Goal: Task Accomplishment & Management: Use online tool/utility

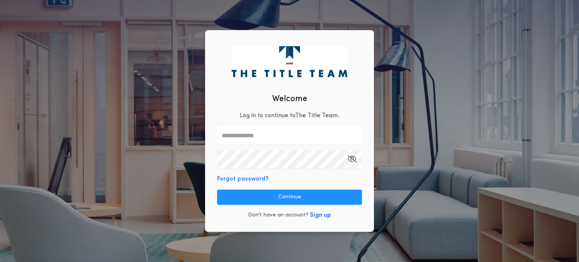
type input "**********"
click at [276, 181] on div "**********" at bounding box center [289, 131] width 169 height 202
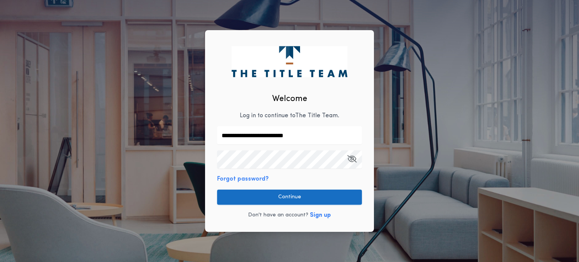
click at [266, 197] on button "Continue" at bounding box center [289, 197] width 145 height 15
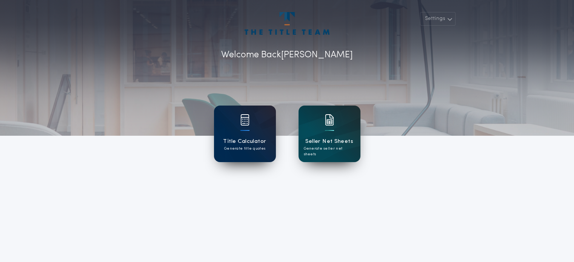
click at [270, 128] on div "Title Calculator Generate title quotes" at bounding box center [245, 134] width 62 height 57
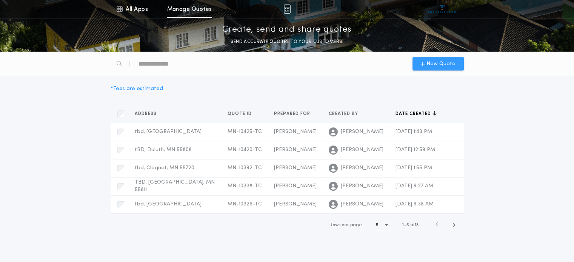
click at [425, 68] on span "New Quote" at bounding box center [437, 64] width 35 height 8
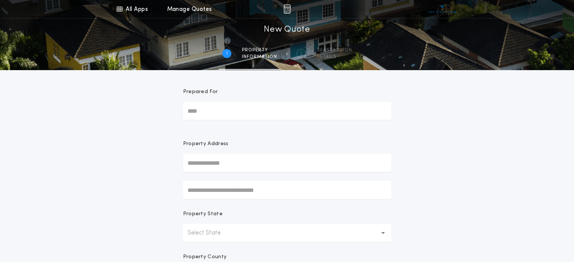
click at [228, 109] on input "Prepared For" at bounding box center [287, 111] width 208 height 18
type input "*****"
click at [214, 170] on input "text" at bounding box center [287, 163] width 208 height 18
type input "***"
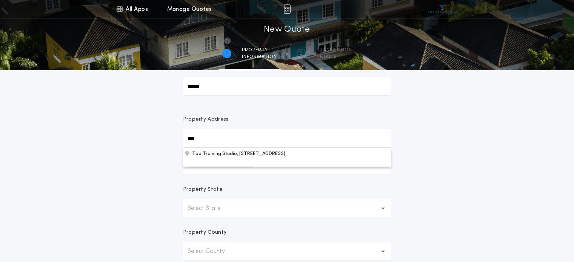
scroll to position [38, 0]
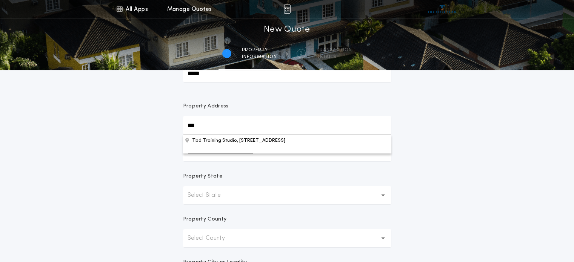
click at [221, 190] on button "Select State" at bounding box center [287, 195] width 208 height 18
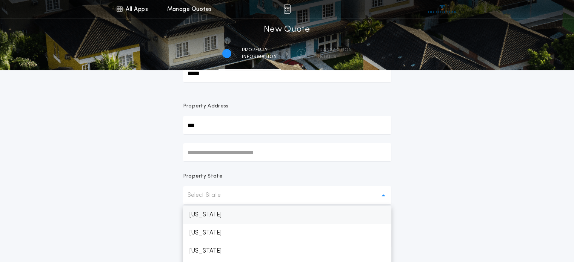
click at [209, 213] on p "[US_STATE]" at bounding box center [287, 215] width 208 height 18
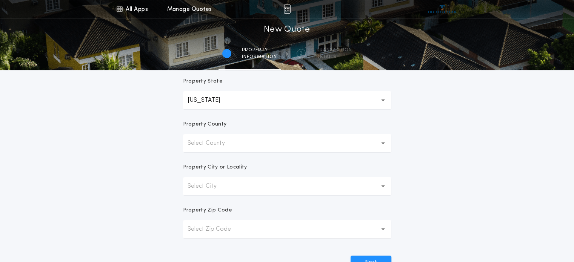
scroll to position [151, 0]
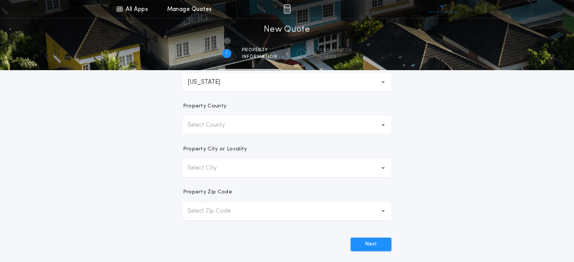
click at [220, 127] on p "Select County" at bounding box center [211, 125] width 49 height 9
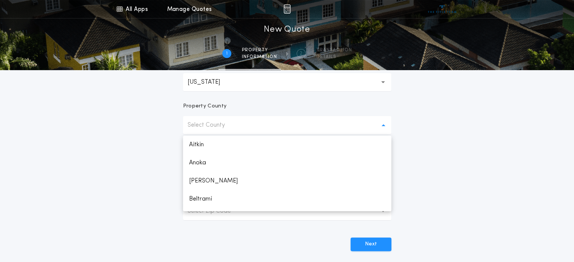
scroll to position [1174, 0]
click at [220, 127] on p "Select County" at bounding box center [211, 125] width 49 height 9
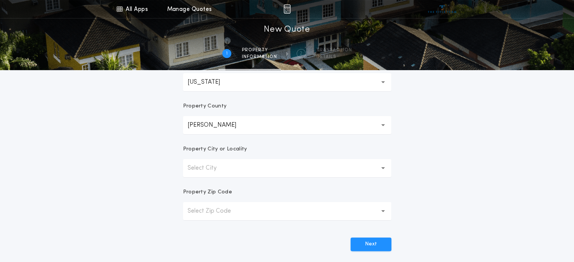
click at [220, 127] on button "[PERSON_NAME]" at bounding box center [287, 125] width 208 height 18
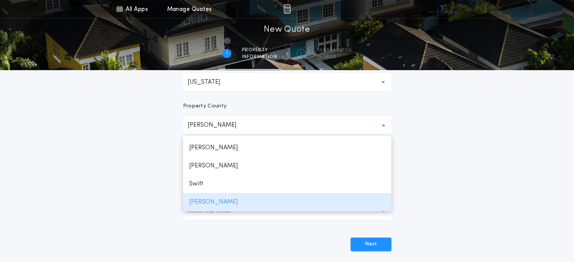
scroll to position [1231, 0]
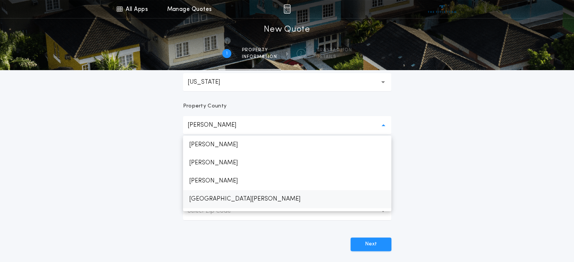
click at [206, 200] on p "[GEOGRAPHIC_DATA][PERSON_NAME]" at bounding box center [287, 199] width 208 height 18
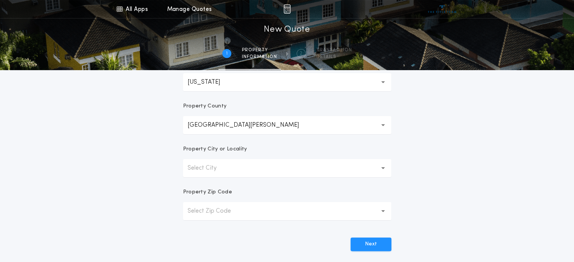
click at [205, 172] on p "Select City" at bounding box center [207, 168] width 41 height 9
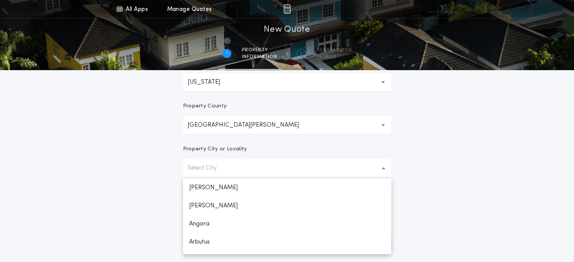
scroll to position [576, 0]
click at [205, 247] on p "Duluth" at bounding box center [287, 245] width 208 height 18
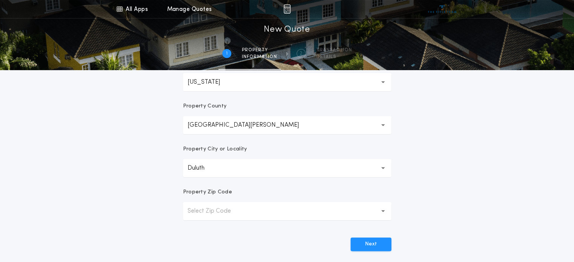
click at [205, 210] on p "Select Zip Code" at bounding box center [214, 211] width 55 height 9
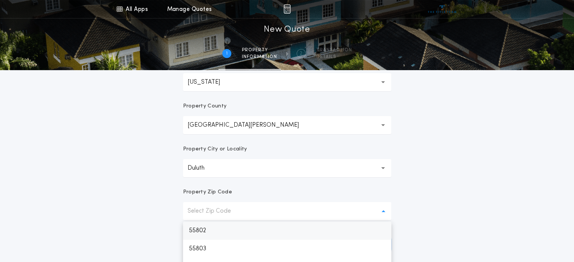
click at [202, 234] on p "55802" at bounding box center [287, 231] width 208 height 18
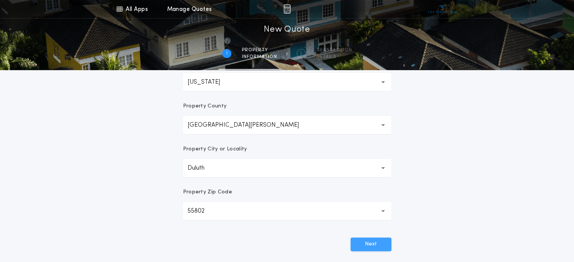
click at [374, 242] on button "Next" at bounding box center [370, 245] width 41 height 14
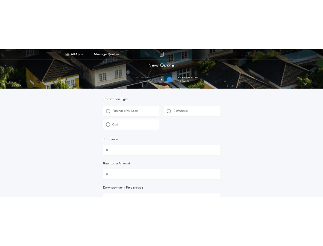
scroll to position [0, 0]
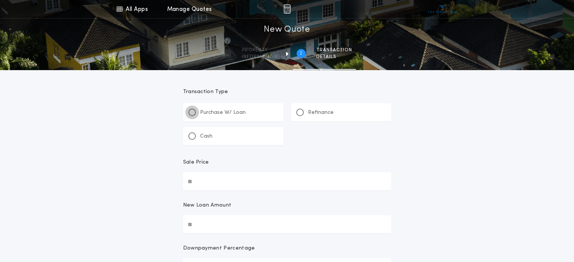
click at [192, 111] on div at bounding box center [192, 113] width 4 height 4
click at [200, 178] on input "Sale Price" at bounding box center [287, 181] width 208 height 18
drag, startPoint x: 297, startPoint y: 113, endPoint x: 294, endPoint y: 123, distance: 10.5
click at [297, 113] on div at bounding box center [300, 113] width 8 height 8
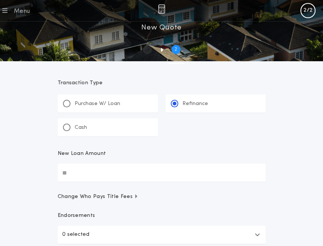
click at [87, 171] on input "New Loan Amount" at bounding box center [162, 172] width 208 height 18
type input "********"
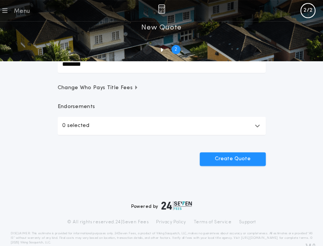
scroll to position [113, 0]
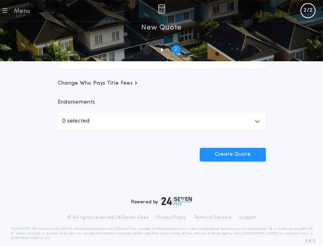
drag, startPoint x: 221, startPoint y: 154, endPoint x: 68, endPoint y: 180, distance: 155.0
click at [220, 154] on button "Create Quote" at bounding box center [233, 154] width 66 height 14
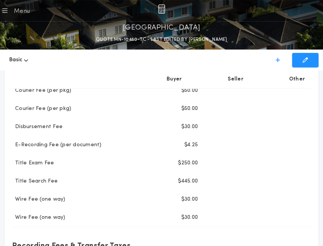
scroll to position [151, 0]
